Goal: Information Seeking & Learning: Learn about a topic

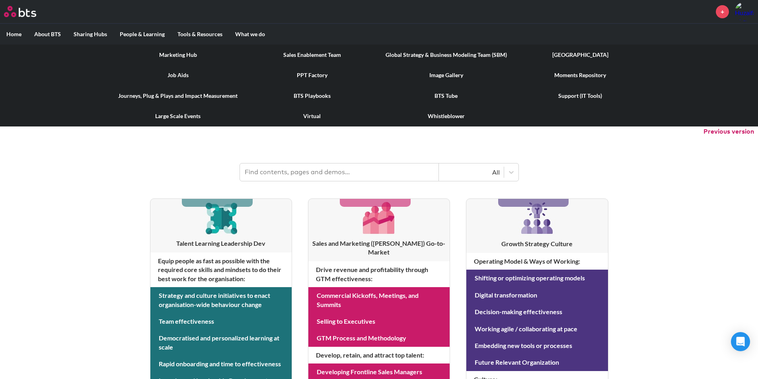
click at [200, 33] on label "Tools & Resources" at bounding box center [200, 34] width 58 height 21
click at [0, 0] on input "Tools & Resources" at bounding box center [0, 0] width 0 height 0
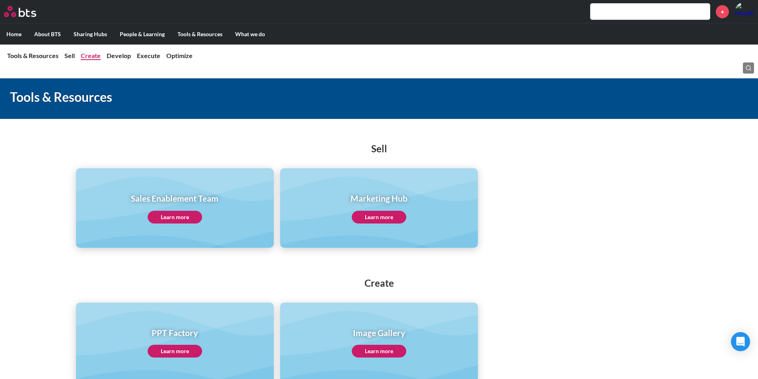
click at [92, 56] on link "Create" at bounding box center [91, 56] width 20 height 8
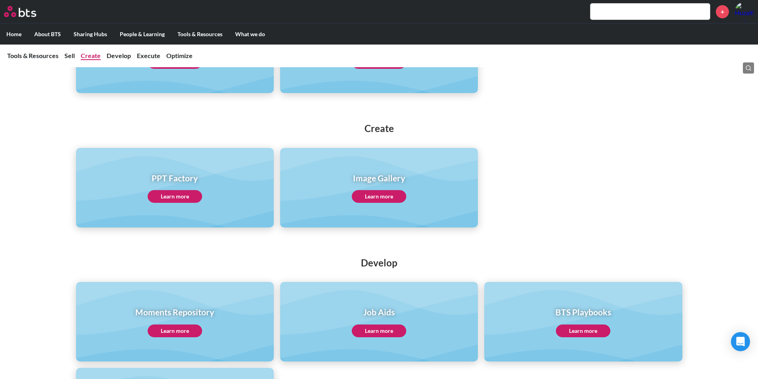
scroll to position [161, 0]
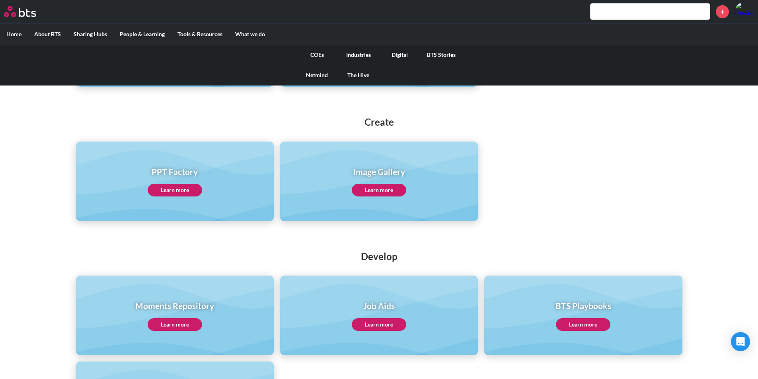
click at [262, 33] on label "What we do" at bounding box center [250, 34] width 43 height 21
click at [0, 0] on input "What we do" at bounding box center [0, 0] width 0 height 0
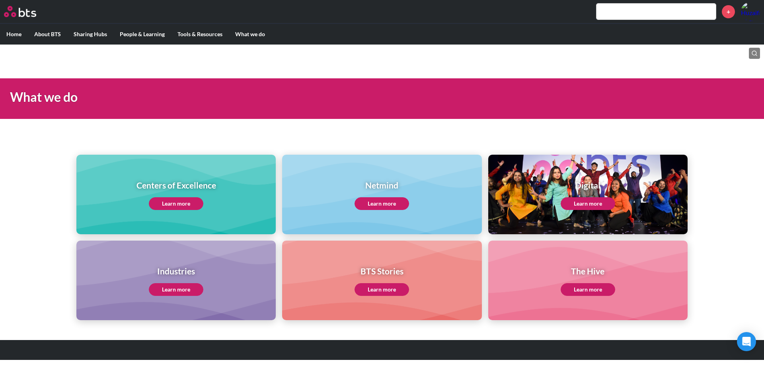
click at [585, 205] on link "Learn more" at bounding box center [588, 203] width 55 height 13
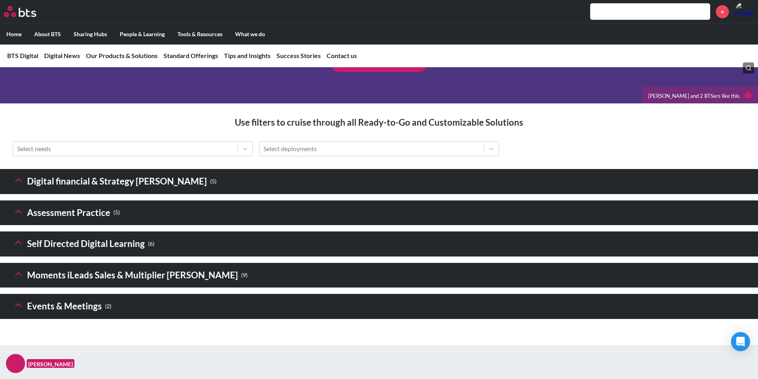
scroll to position [1035, 0]
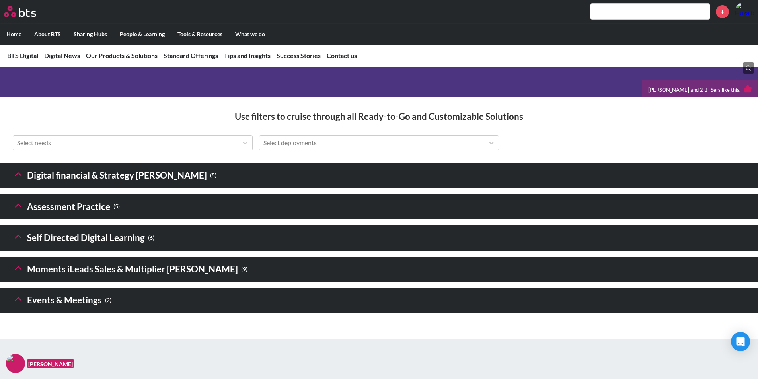
click at [45, 184] on h3 "Digital financial & Strategy Sims ( 5 )" at bounding box center [115, 175] width 204 height 17
click at [13, 180] on icon at bounding box center [18, 174] width 11 height 11
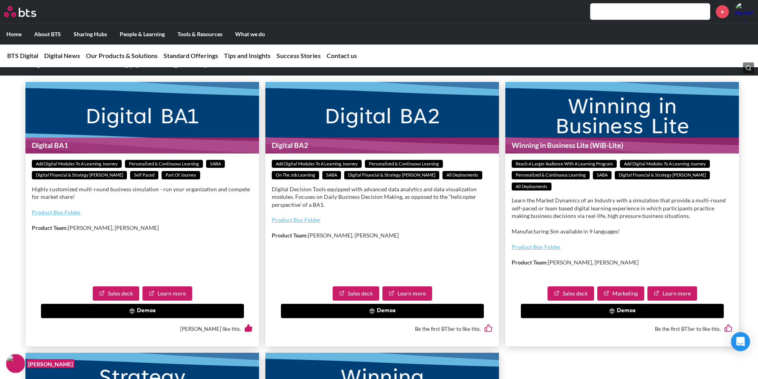
scroll to position [1154, 0]
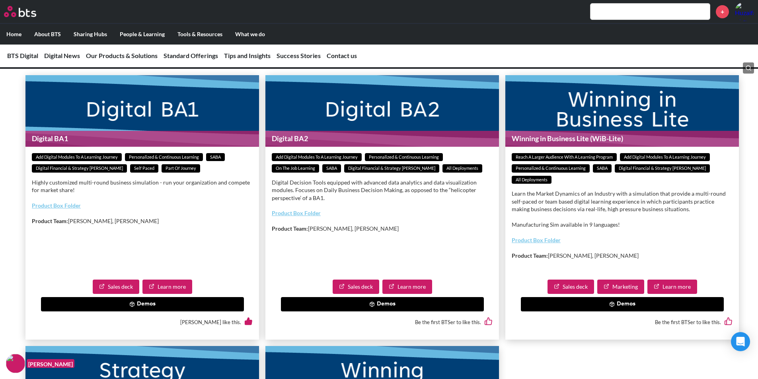
click at [137, 312] on button "Demos" at bounding box center [142, 304] width 203 height 14
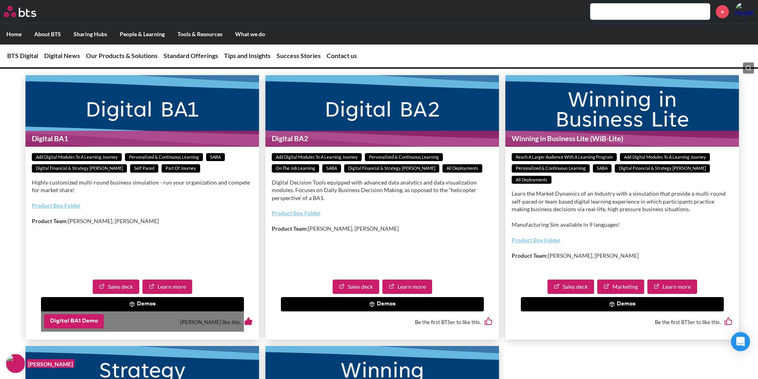
click at [93, 329] on button "Digital BA1 Demo" at bounding box center [74, 321] width 60 height 14
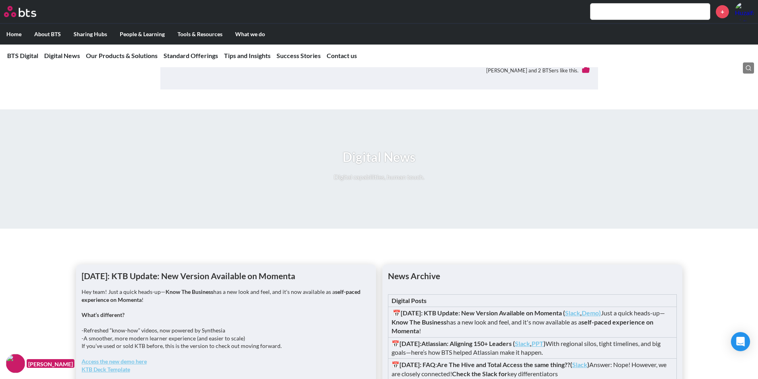
scroll to position [518, 0]
